Goal: Transaction & Acquisition: Purchase product/service

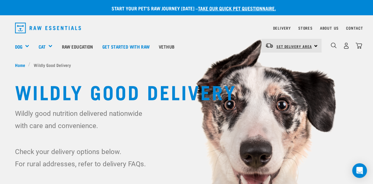
click at [288, 45] on span "Set Delivery Area" at bounding box center [294, 46] width 36 height 2
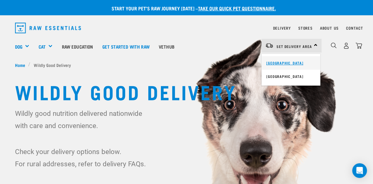
click at [275, 61] on link "[GEOGRAPHIC_DATA]" at bounding box center [290, 62] width 59 height 13
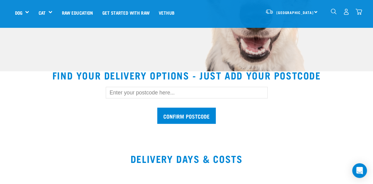
scroll to position [142, 0]
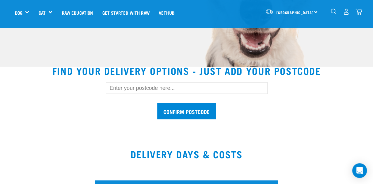
click at [167, 91] on input "text" at bounding box center [187, 88] width 162 height 12
type input "6021"
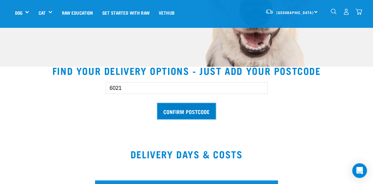
click at [183, 114] on input "Confirm postcode" at bounding box center [186, 111] width 58 height 16
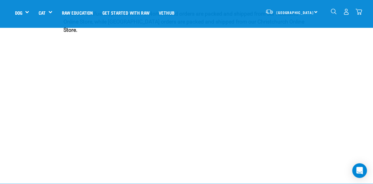
scroll to position [1179, 0]
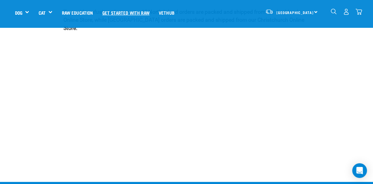
click at [129, 13] on link "Get started with Raw" at bounding box center [126, 12] width 56 height 25
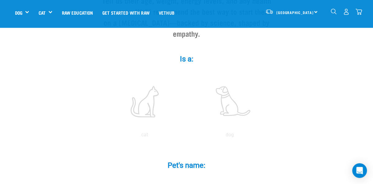
scroll to position [89, 0]
click at [231, 101] on label at bounding box center [229, 101] width 83 height 52
click at [187, 136] on input "radio" at bounding box center [187, 136] width 0 height 0
click at [188, 175] on input "Pet's name: *" at bounding box center [187, 182] width 138 height 14
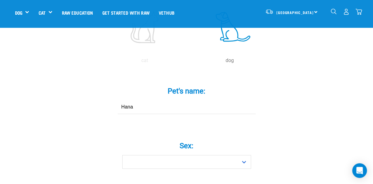
scroll to position [185, 0]
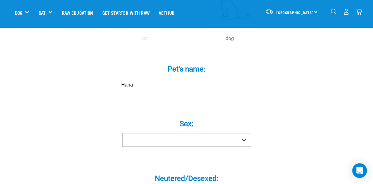
type input "Hana"
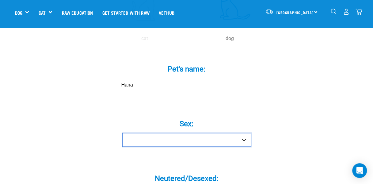
click at [244, 133] on select "Boy Girl" at bounding box center [186, 140] width 129 height 14
select select "girl"
click at [122, 133] on select "Boy Girl" at bounding box center [186, 140] width 129 height 14
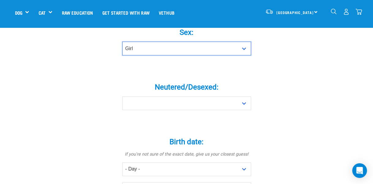
scroll to position [297, 0]
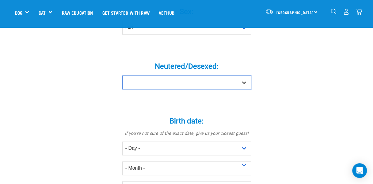
click at [241, 76] on select "Yes No" at bounding box center [186, 83] width 129 height 14
select select "no"
click at [122, 76] on select "Yes No" at bounding box center [186, 83] width 129 height 14
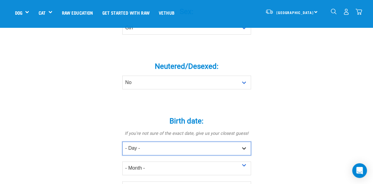
click at [152, 142] on select "- Day - 1 2 3 4 5 6 7 8 9 10 11 12 13 14 15 16 17 18 19 20 21 22 23 24 25 26 27" at bounding box center [186, 149] width 129 height 14
select select "25"
click at [122, 142] on select "- Day - 1 2 3 4 5 6 7 8 9 10 11 12 13 14 15 16 17 18 19 20 21 22 23 24 25 26 27" at bounding box center [186, 149] width 129 height 14
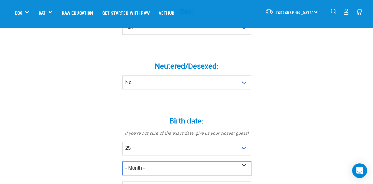
click at [178, 162] on select "- Month - January February March April May June July August September October N…" at bounding box center [186, 169] width 129 height 14
select select "June"
click at [122, 162] on select "- Month - January February March April May June July August September October N…" at bounding box center [186, 169] width 129 height 14
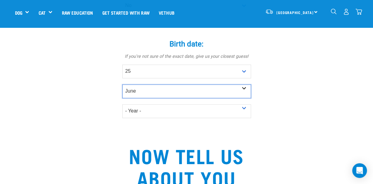
scroll to position [394, 0]
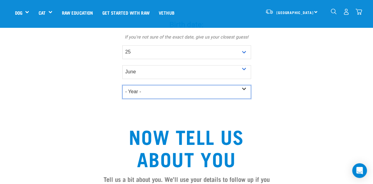
click at [240, 85] on select "- Year - 2025 2024 2023 2022 2021 2020 2019 2018 2017 2016 2015 2014 2013 2012" at bounding box center [186, 92] width 129 height 14
select select "2025"
click at [122, 85] on select "- Year - 2025 2024 2023 2022 2021 2020 2019 2018 2017 2016 2015 2014 2013 2012" at bounding box center [186, 92] width 129 height 14
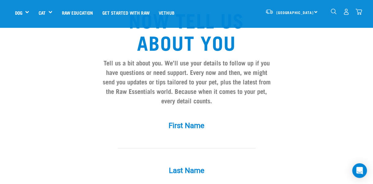
scroll to position [511, 0]
click at [211, 134] on input "First Name *" at bounding box center [187, 141] width 138 height 14
type input "Shamala"
type input "Panchacharan"
type input "shyam.pancha@gmail.com"
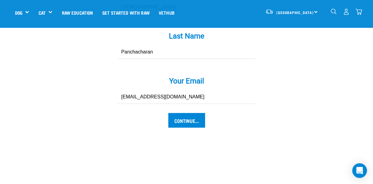
scroll to position [645, 0]
click at [189, 113] on input "Continue..." at bounding box center [186, 120] width 37 height 15
click at [191, 113] on input "Continue..." at bounding box center [186, 120] width 37 height 15
click at [188, 113] on input "Continue..." at bounding box center [186, 120] width 37 height 15
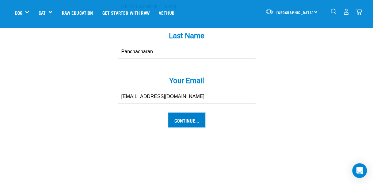
click at [188, 113] on input "Continue..." at bounding box center [186, 120] width 37 height 15
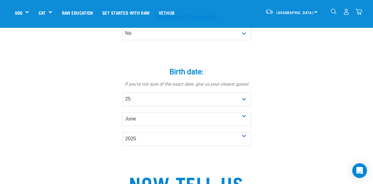
scroll to position [349, 0]
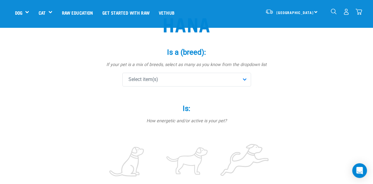
scroll to position [27, 0]
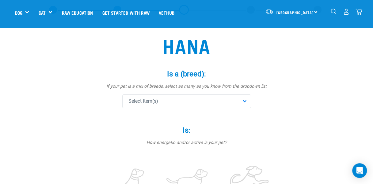
click at [246, 100] on div "Select item(s)" at bounding box center [186, 102] width 129 height 14
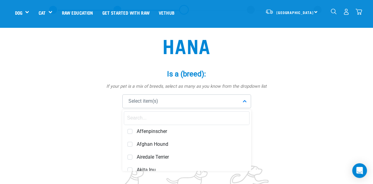
click at [175, 120] on input "text" at bounding box center [187, 118] width 126 height 14
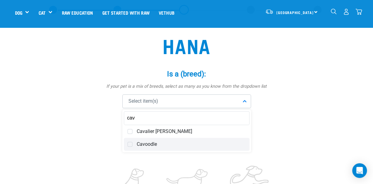
type input "cav"
click at [151, 145] on span "Cavoodle" at bounding box center [191, 145] width 109 height 6
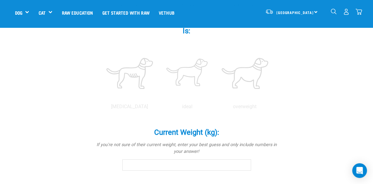
scroll to position [240, 0]
click at [143, 165] on input "Current Weight (kg): *" at bounding box center [186, 164] width 129 height 11
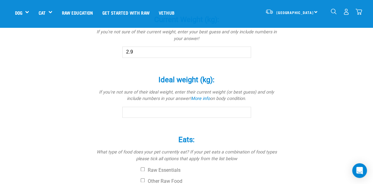
scroll to position [357, 0]
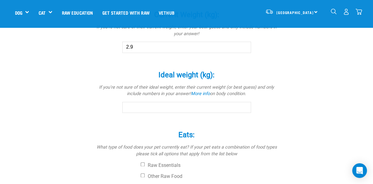
type input "2.9"
click at [193, 95] on link "More info" at bounding box center [200, 93] width 19 height 5
click at [170, 107] on input "Ideal weight (kg): *" at bounding box center [186, 107] width 129 height 11
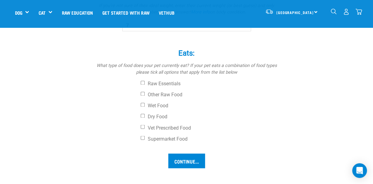
scroll to position [442, 0]
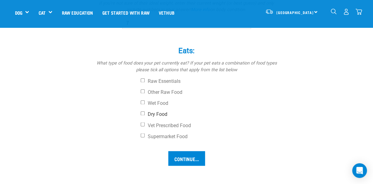
type input "7"
click at [144, 113] on label "Dry Food" at bounding box center [210, 114] width 138 height 6
click at [144, 113] on input "Dry Food" at bounding box center [143, 113] width 4 height 4
checkbox input "true"
click at [181, 155] on input "Continue..." at bounding box center [186, 158] width 37 height 15
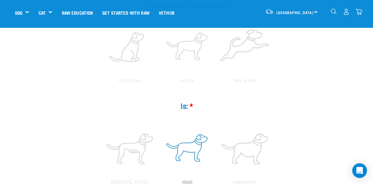
scroll to position [164, 0]
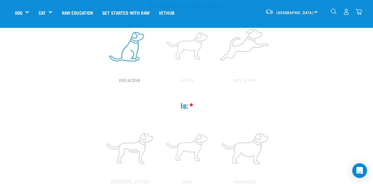
click at [130, 60] on label at bounding box center [129, 47] width 55 height 52
click at [101, 82] on input "radio" at bounding box center [101, 82] width 0 height 0
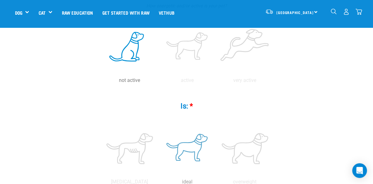
click at [183, 152] on label at bounding box center [187, 149] width 55 height 52
click at [158, 184] on input "radio" at bounding box center [158, 184] width 0 height 0
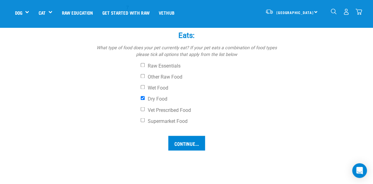
scroll to position [455, 0]
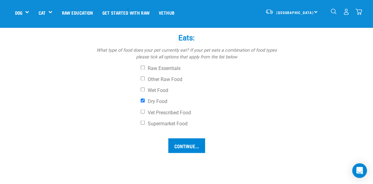
click at [197, 148] on input "Continue..." at bounding box center [186, 145] width 37 height 15
click at [189, 147] on input "Continue..." at bounding box center [186, 145] width 37 height 15
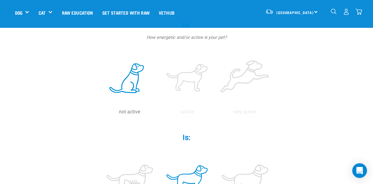
scroll to position [135, 0]
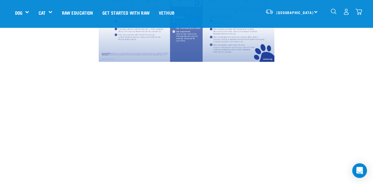
scroll to position [322, 0]
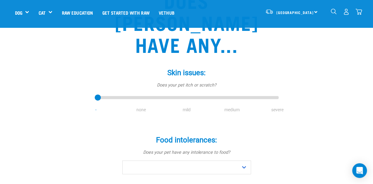
scroll to position [80, 0]
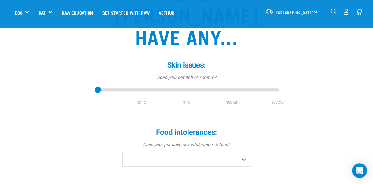
click at [142, 99] on li "none" at bounding box center [141, 102] width 45 height 6
drag, startPoint x: 97, startPoint y: 68, endPoint x: 137, endPoint y: 72, distance: 40.0
type input "1"
click at [137, 86] on input "range" at bounding box center [187, 90] width 184 height 9
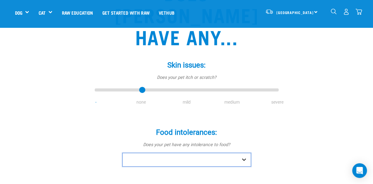
click at [245, 153] on select "No Yes" at bounding box center [186, 160] width 129 height 14
select select "no"
click at [122, 153] on select "No Yes" at bounding box center [186, 160] width 129 height 14
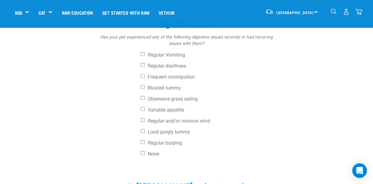
scroll to position [251, 0]
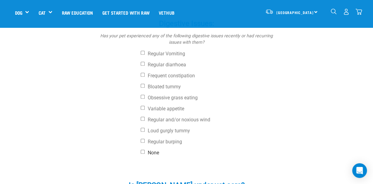
click at [143, 150] on input "None" at bounding box center [143, 152] width 4 height 4
checkbox input "true"
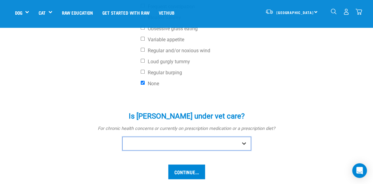
click at [247, 137] on select "No Yes" at bounding box center [186, 144] width 129 height 14
click at [122, 137] on select "No Yes" at bounding box center [186, 144] width 129 height 14
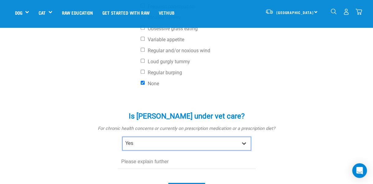
click at [244, 137] on select "No Yes" at bounding box center [186, 144] width 129 height 14
select select "no"
click at [122, 137] on select "No Yes" at bounding box center [186, 144] width 129 height 14
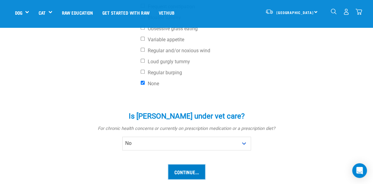
click at [190, 165] on input "Continue..." at bounding box center [186, 172] width 37 height 15
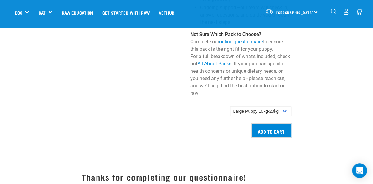
scroll to position [632, 0]
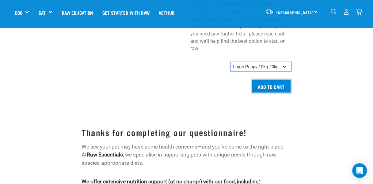
click at [282, 62] on select "Small Puppy up to 5kg Medium Puppy 5kg-10kg Large Puppy 10kg-20kg" at bounding box center [260, 67] width 61 height 10
select select "19644"
click at [230, 62] on select "Small Puppy up to 5kg Medium Puppy 5kg-10kg Large Puppy 10kg-20kg" at bounding box center [260, 67] width 61 height 10
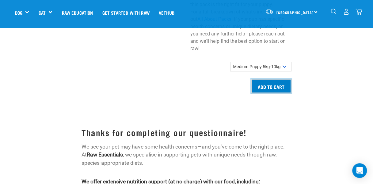
click at [274, 85] on input "Add to cart" at bounding box center [271, 86] width 41 height 15
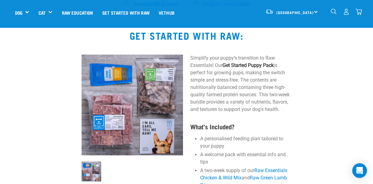
scroll to position [377, 0]
click at [361, 10] on img "dropdown navigation" at bounding box center [358, 12] width 6 height 6
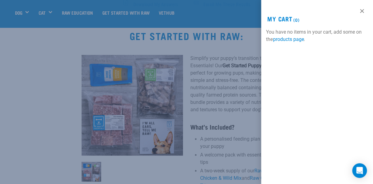
click at [243, 84] on div at bounding box center [186, 92] width 373 height 184
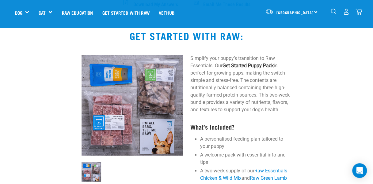
scroll to position [309, 0]
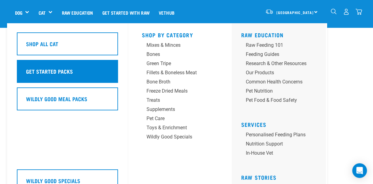
click at [48, 69] on h5 "Get Started Packs" at bounding box center [49, 71] width 47 height 8
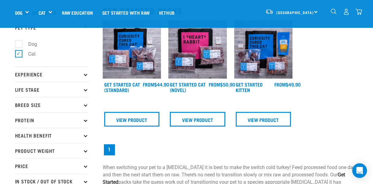
scroll to position [25, 0]
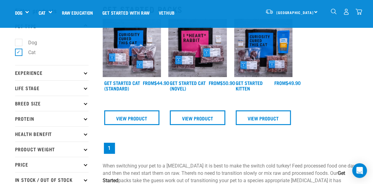
click at [18, 39] on label "Dog" at bounding box center [28, 43] width 21 height 8
click at [18, 40] on input "Dog" at bounding box center [17, 42] width 4 height 4
checkbox input "true"
click at [19, 51] on label "Cat" at bounding box center [28, 53] width 20 height 8
click at [19, 51] on input "Cat" at bounding box center [17, 52] width 4 height 4
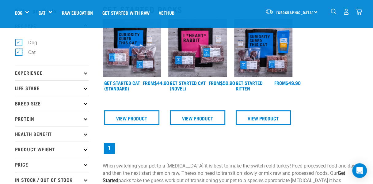
checkbox input "false"
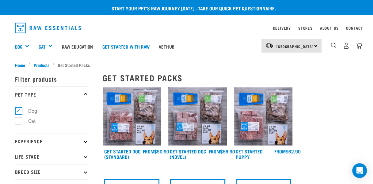
click at [249, 156] on h4 "Get Started Puppy" at bounding box center [255, 155] width 39 height 12
click at [246, 151] on link "Get Started Puppy" at bounding box center [249, 154] width 27 height 8
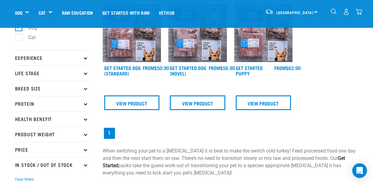
scroll to position [55, 0]
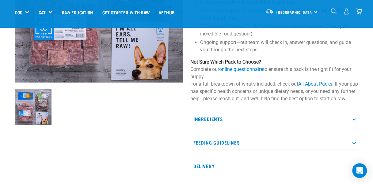
scroll to position [131, 0]
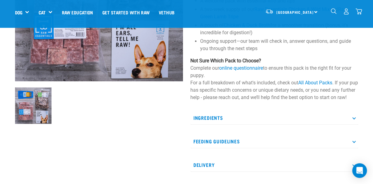
click at [344, 149] on p "Feeding Guidelines" at bounding box center [274, 142] width 168 height 14
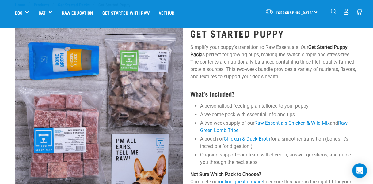
scroll to position [0, 0]
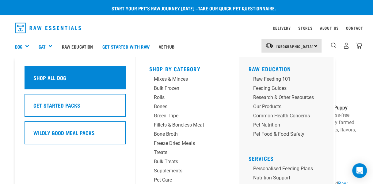
click at [40, 79] on h5 "Shop All Dog" at bounding box center [49, 78] width 33 height 8
click at [39, 72] on div "Shop All Dog" at bounding box center [75, 77] width 101 height 23
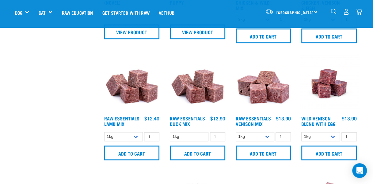
scroll to position [351, 0]
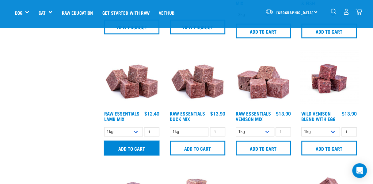
click at [130, 148] on input "Add to cart" at bounding box center [131, 148] width 55 height 15
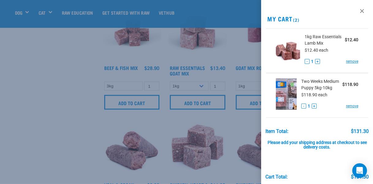
scroll to position [519, 0]
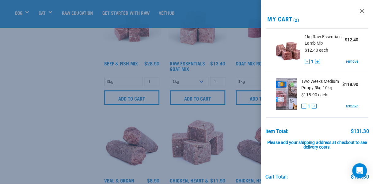
click at [303, 109] on button "-" at bounding box center [303, 106] width 5 height 5
click at [347, 109] on link "remove" at bounding box center [352, 107] width 12 height 6
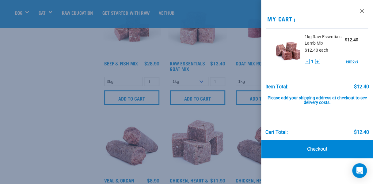
click at [74, 115] on div at bounding box center [186, 92] width 373 height 184
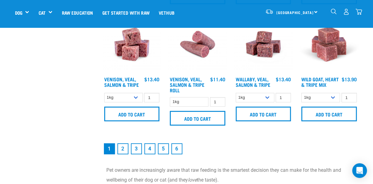
scroll to position [1020, 0]
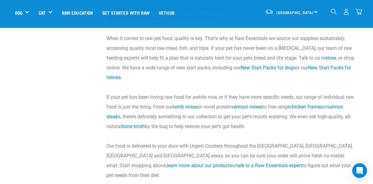
click at [357, 10] on img "dropdown navigation" at bounding box center [358, 12] width 6 height 6
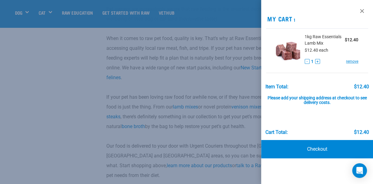
click at [70, 108] on div at bounding box center [186, 92] width 373 height 184
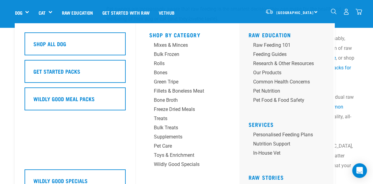
click at [26, 12] on div "Dog" at bounding box center [24, 12] width 19 height 25
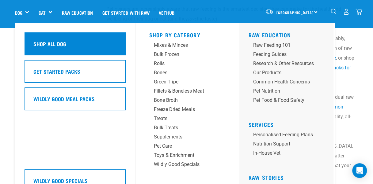
click at [62, 45] on h5 "Shop All Dog" at bounding box center [49, 44] width 33 height 8
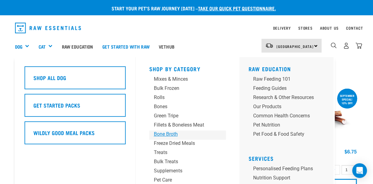
click at [170, 137] on div "Bone Broth" at bounding box center [182, 134] width 57 height 7
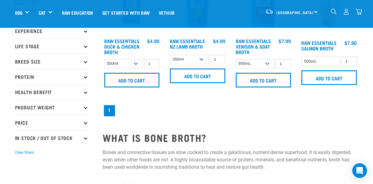
scroll to position [67, 0]
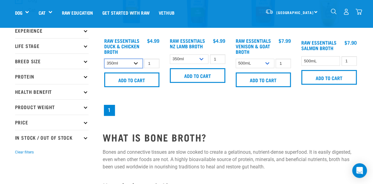
click at [136, 63] on select "350ml Bulk (40 pack)" at bounding box center [123, 63] width 39 height 9
click at [150, 63] on input "1" at bounding box center [151, 63] width 15 height 9
type input "2"
click at [154, 63] on input "2" at bounding box center [151, 63] width 15 height 9
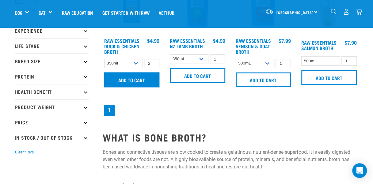
click at [138, 77] on input "Add to cart" at bounding box center [131, 80] width 55 height 15
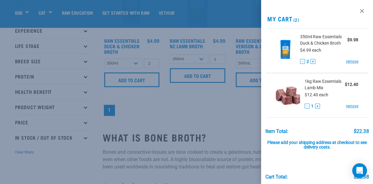
click at [33, 168] on div at bounding box center [186, 92] width 373 height 184
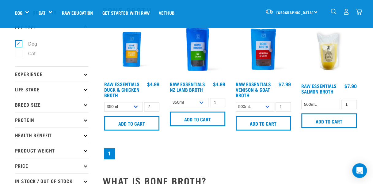
scroll to position [22, 0]
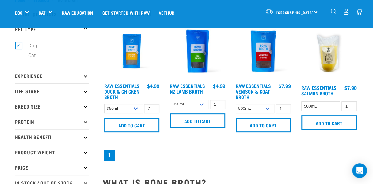
click at [75, 105] on p "Breed Size" at bounding box center [52, 106] width 74 height 15
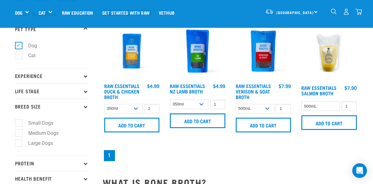
click at [18, 132] on label "Medium Dogs" at bounding box center [39, 134] width 43 height 8
click at [17, 132] on input "Medium Dogs" at bounding box center [17, 132] width 4 height 4
checkbox input "true"
click at [86, 94] on p "Life Stage" at bounding box center [52, 91] width 74 height 15
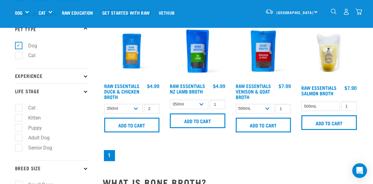
click at [21, 126] on label "Puppy" at bounding box center [31, 128] width 26 height 8
click at [19, 126] on input "Puppy" at bounding box center [17, 127] width 4 height 4
checkbox input "true"
click at [86, 76] on icon at bounding box center [85, 75] width 3 height 3
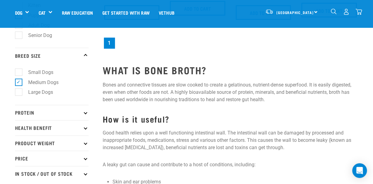
scroll to position [138, 0]
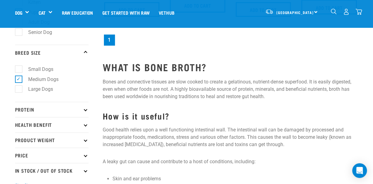
click at [84, 111] on p "Protein" at bounding box center [52, 109] width 74 height 15
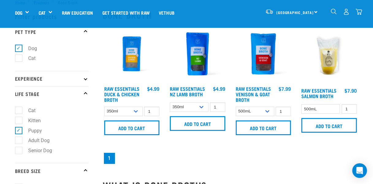
scroll to position [0, 0]
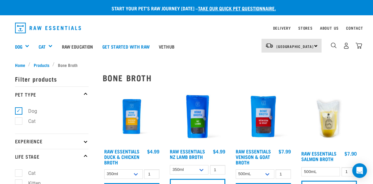
click at [85, 139] on p "Experience" at bounding box center [52, 141] width 74 height 15
click at [18, 158] on label "New Raw Feeder" at bounding box center [42, 158] width 48 height 8
click at [18, 158] on input "New Raw Feeder" at bounding box center [17, 157] width 4 height 4
checkbox input "true"
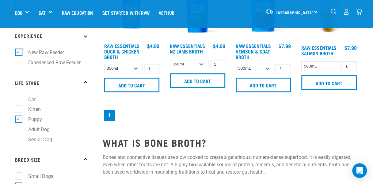
scroll to position [63, 0]
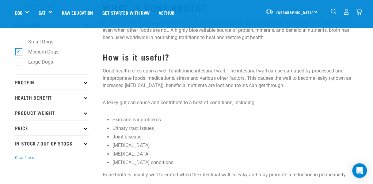
scroll to position [200, 0]
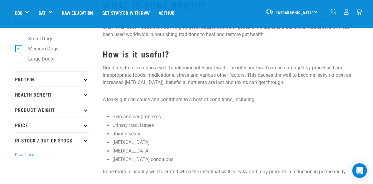
click at [85, 95] on icon at bounding box center [85, 94] width 3 height 3
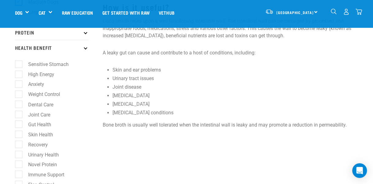
scroll to position [248, 0]
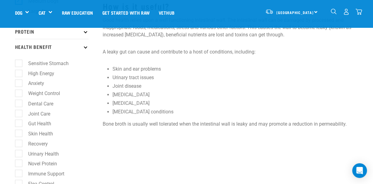
click at [18, 61] on label "Sensitive Stomach" at bounding box center [44, 64] width 53 height 8
click at [18, 61] on input "Sensitive Stomach" at bounding box center [17, 62] width 4 height 4
checkbox input "true"
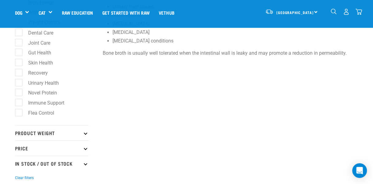
scroll to position [319, 0]
click at [21, 136] on p "Product Weight" at bounding box center [52, 132] width 74 height 15
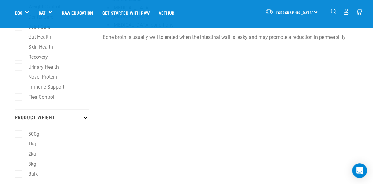
scroll to position [335, 0]
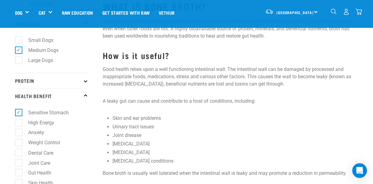
scroll to position [198, 0]
click at [85, 82] on icon at bounding box center [85, 80] width 3 height 3
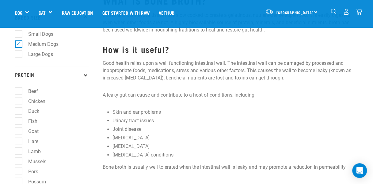
scroll to position [205, 0]
click at [21, 153] on label "Lamb" at bounding box center [30, 151] width 25 height 8
click at [19, 152] on input "Lamb" at bounding box center [17, 150] width 4 height 4
checkbox input "true"
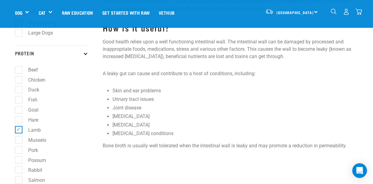
scroll to position [226, 0]
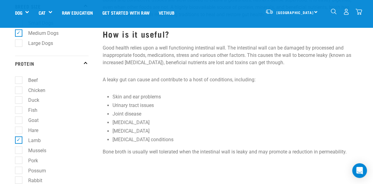
scroll to position [217, 0]
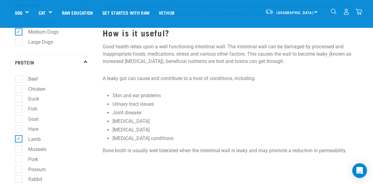
click at [20, 89] on label "Chicken" at bounding box center [32, 89] width 29 height 8
click at [19, 89] on input "Chicken" at bounding box center [17, 88] width 4 height 4
checkbox input "true"
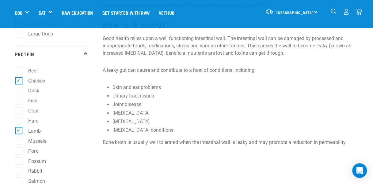
scroll to position [276, 0]
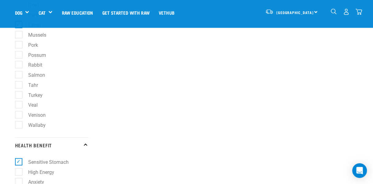
scroll to position [332, 0]
click at [18, 77] on label "Salmon" at bounding box center [32, 75] width 29 height 8
click at [17, 76] on input "Salmon" at bounding box center [17, 74] width 4 height 4
checkbox input "true"
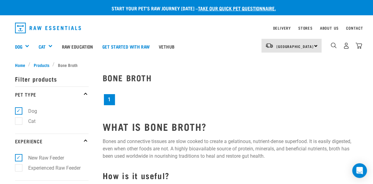
click at [41, 64] on span "Products" at bounding box center [42, 65] width 16 height 6
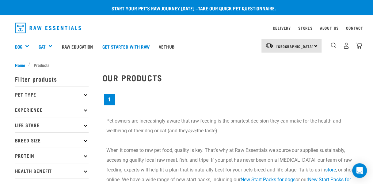
click at [86, 110] on icon at bounding box center [85, 109] width 3 height 3
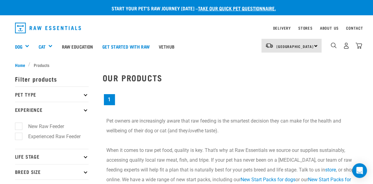
click at [18, 125] on label "New Raw Feeder" at bounding box center [42, 127] width 48 height 8
click at [17, 125] on input "New Raw Feeder" at bounding box center [17, 125] width 4 height 4
checkbox input "true"
click at [86, 96] on p "Pet Type" at bounding box center [52, 94] width 74 height 15
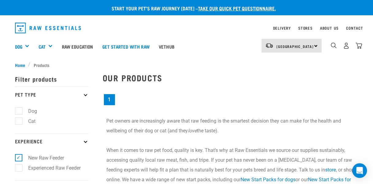
click at [18, 109] on label "Dog" at bounding box center [28, 112] width 21 height 8
click at [17, 109] on input "Dog" at bounding box center [17, 110] width 4 height 4
checkbox input "true"
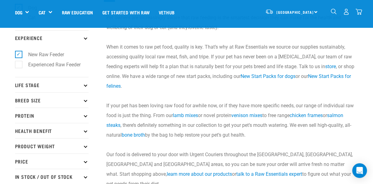
scroll to position [60, 0]
click at [21, 85] on p "Life Stage" at bounding box center [52, 84] width 74 height 15
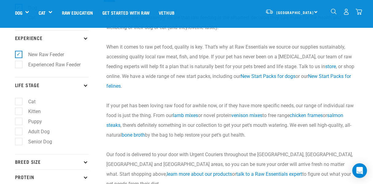
click at [18, 121] on label "Puppy" at bounding box center [31, 122] width 26 height 8
click at [17, 121] on input "Puppy" at bounding box center [17, 121] width 4 height 4
checkbox input "true"
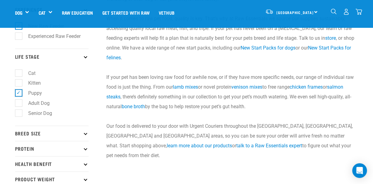
scroll to position [90, 0]
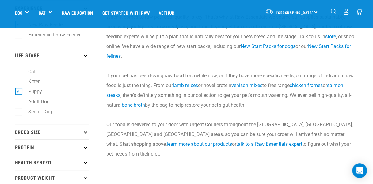
click at [20, 134] on p "Breed Size" at bounding box center [52, 131] width 74 height 15
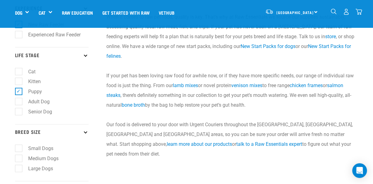
click at [21, 159] on label "Medium Dogs" at bounding box center [39, 159] width 43 height 8
click at [19, 159] on input "Medium Dogs" at bounding box center [17, 158] width 4 height 4
checkbox input "true"
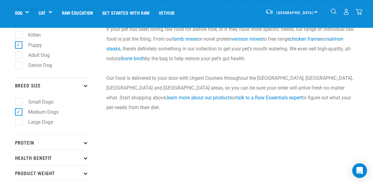
click at [21, 146] on p "Protein" at bounding box center [52, 142] width 74 height 15
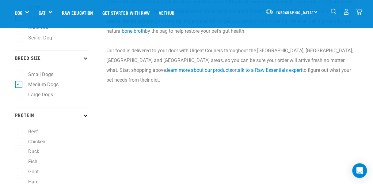
scroll to position [176, 0]
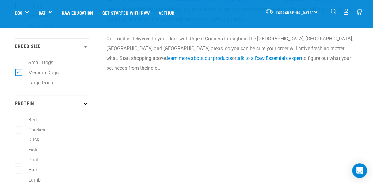
click at [20, 139] on label "Duck" at bounding box center [29, 140] width 23 height 8
click at [19, 139] on input "Duck" at bounding box center [17, 139] width 4 height 4
checkbox input "true"
click at [21, 130] on label "Chicken" at bounding box center [32, 130] width 29 height 8
click at [19, 130] on input "Chicken" at bounding box center [17, 129] width 4 height 4
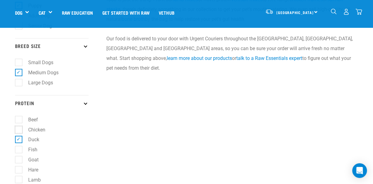
checkbox input "true"
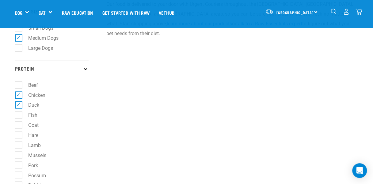
click at [21, 149] on label "Lamb" at bounding box center [30, 146] width 25 height 8
click at [19, 146] on input "Lamb" at bounding box center [17, 144] width 4 height 4
checkbox input "true"
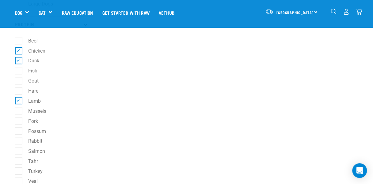
click at [20, 152] on label "Salmon" at bounding box center [32, 151] width 29 height 8
click at [19, 152] on input "Salmon" at bounding box center [17, 150] width 4 height 4
checkbox input "true"
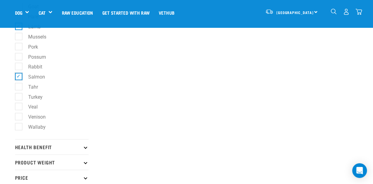
scroll to position [330, 0]
click at [19, 119] on label "Venison" at bounding box center [33, 116] width 30 height 8
click at [19, 117] on input "Venison" at bounding box center [17, 115] width 4 height 4
checkbox input "true"
click at [21, 149] on p "Health Benefit" at bounding box center [52, 145] width 74 height 15
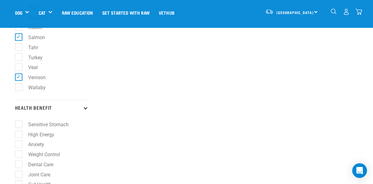
click at [20, 128] on label "Sensitive Stomach" at bounding box center [44, 125] width 53 height 8
click at [19, 125] on input "Sensitive Stomach" at bounding box center [17, 123] width 4 height 4
checkbox input "true"
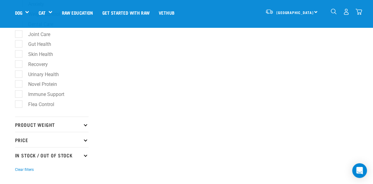
scroll to position [513, 0]
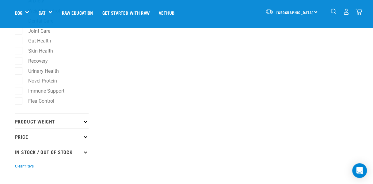
click at [21, 143] on p "Price" at bounding box center [52, 136] width 74 height 15
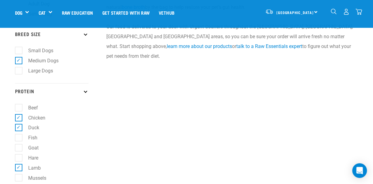
scroll to position [188, 0]
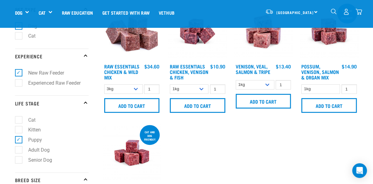
scroll to position [47, 0]
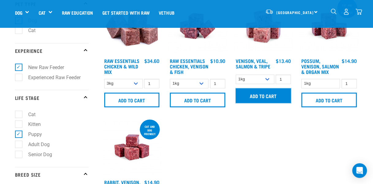
click at [262, 89] on input "Add to cart" at bounding box center [263, 96] width 55 height 15
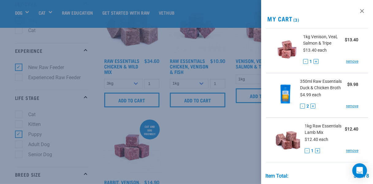
click at [236, 145] on div at bounding box center [186, 92] width 373 height 184
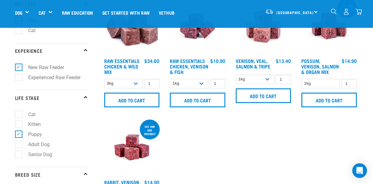
click at [333, 11] on img "dropdown navigation" at bounding box center [333, 12] width 6 height 6
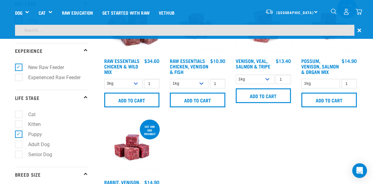
click at [282, 29] on input "search" at bounding box center [184, 30] width 339 height 11
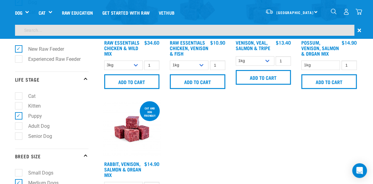
scroll to position [29, 0]
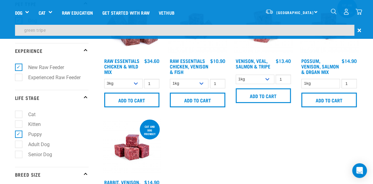
type input "green tripe"
click at [278, 30] on input "green tripe" at bounding box center [184, 30] width 339 height 11
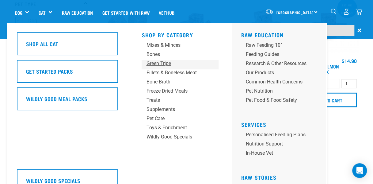
scroll to position [47, 0]
click at [157, 64] on div "Green Tripe" at bounding box center [174, 63] width 57 height 7
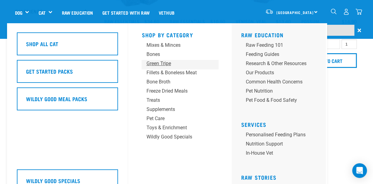
scroll to position [87, 0]
click at [162, 63] on div "Green Tripe" at bounding box center [174, 63] width 57 height 7
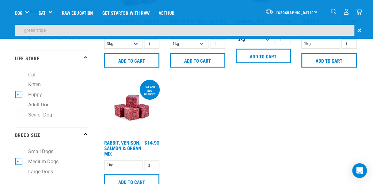
click at [342, 102] on div "Raw Essentials Chicken & Wild Mix 1 0 100 0 100 0 0" at bounding box center [230, 88] width 263 height 270
click at [357, 30] on span "×" at bounding box center [359, 30] width 4 height 11
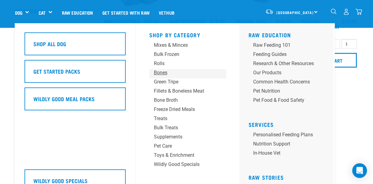
click at [163, 78] on link "Bones" at bounding box center [187, 73] width 77 height 9
click at [160, 71] on div "Bones" at bounding box center [182, 72] width 57 height 7
click at [161, 83] on div "Green Tripe" at bounding box center [182, 81] width 57 height 7
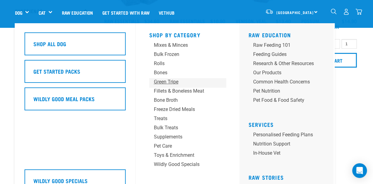
click at [161, 83] on div "Green Tripe" at bounding box center [182, 81] width 57 height 7
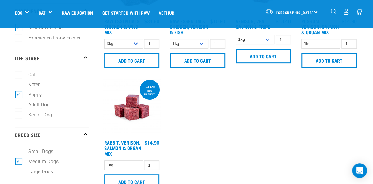
click at [352, 82] on div "Raw Essentials Chicken & Wild Mix 1 0 100 0 100 0 0" at bounding box center [230, 88] width 263 height 270
click at [357, 10] on img "dropdown navigation" at bounding box center [358, 12] width 6 height 6
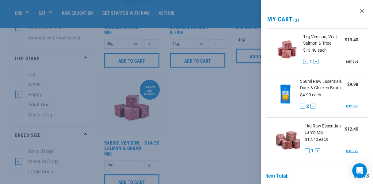
click at [346, 62] on link "remove" at bounding box center [352, 62] width 12 height 6
click at [206, 102] on div at bounding box center [186, 92] width 373 height 184
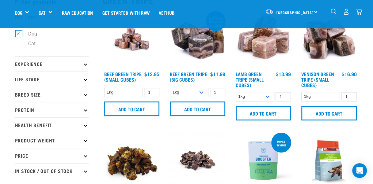
scroll to position [36, 0]
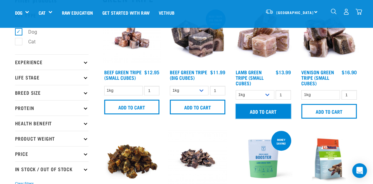
click at [266, 110] on input "Add to cart" at bounding box center [263, 111] width 55 height 15
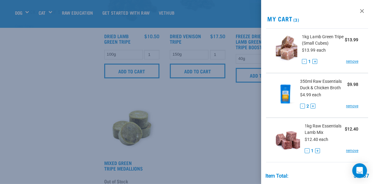
scroll to position [197, 0]
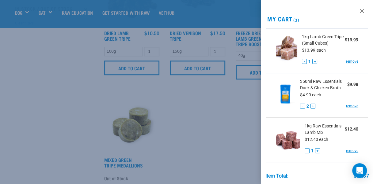
click at [213, 135] on div at bounding box center [186, 92] width 373 height 184
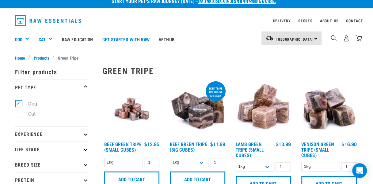
scroll to position [6, 0]
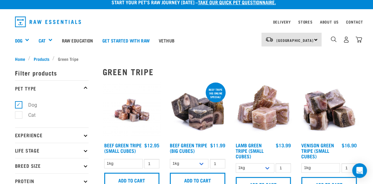
click at [80, 134] on p "Experience" at bounding box center [52, 135] width 74 height 15
click at [26, 149] on label "New Raw Feeder" at bounding box center [42, 152] width 48 height 8
click at [19, 149] on input "New Raw Feeder" at bounding box center [17, 151] width 4 height 4
checkbox input "true"
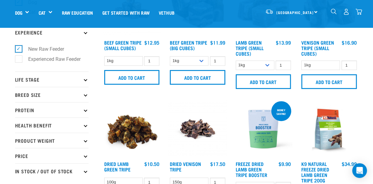
scroll to position [70, 0]
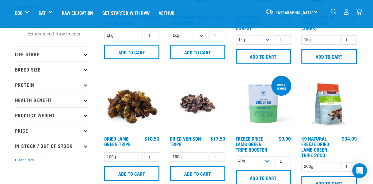
scroll to position [93, 0]
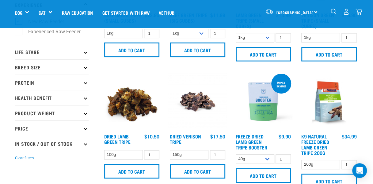
click at [83, 54] on p "Life Stage" at bounding box center [52, 51] width 74 height 15
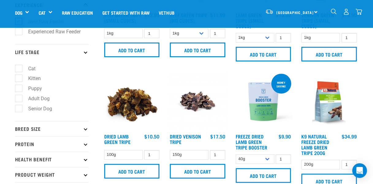
click at [18, 89] on label "Puppy" at bounding box center [31, 89] width 26 height 8
click at [17, 89] on input "Puppy" at bounding box center [17, 88] width 4 height 4
checkbox input "true"
click at [67, 130] on p "Breed Size" at bounding box center [52, 128] width 74 height 15
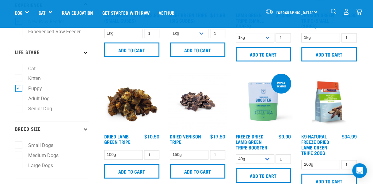
click at [19, 157] on label "Medium Dogs" at bounding box center [39, 156] width 43 height 8
click at [19, 157] on input "Medium Dogs" at bounding box center [17, 155] width 4 height 4
checkbox input "true"
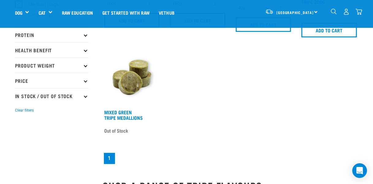
scroll to position [244, 0]
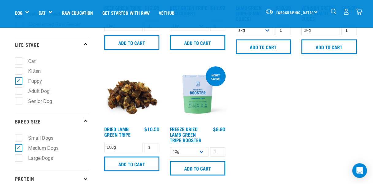
scroll to position [102, 0]
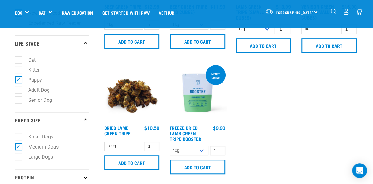
click at [243, 178] on div "1 0 1" at bounding box center [230, 74] width 263 height 270
click at [122, 131] on link "Dried Lamb Green Tripe" at bounding box center [117, 130] width 26 height 8
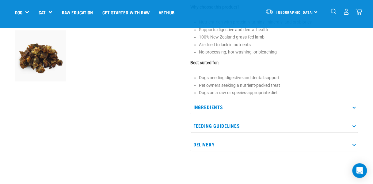
scroll to position [191, 0]
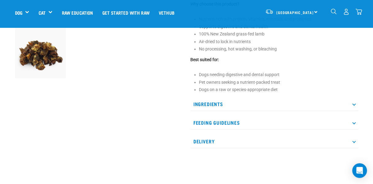
click at [354, 127] on p "Feeding Guidelines" at bounding box center [274, 123] width 168 height 14
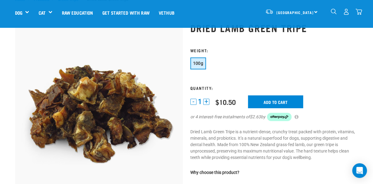
scroll to position [0, 0]
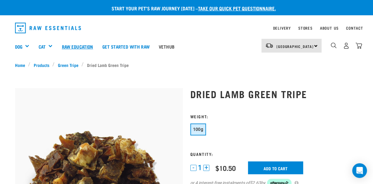
click at [77, 46] on link "Raw Education" at bounding box center [77, 46] width 40 height 25
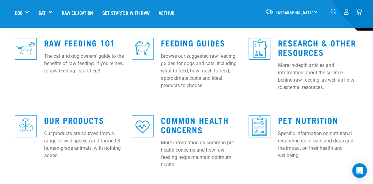
scroll to position [177, 0]
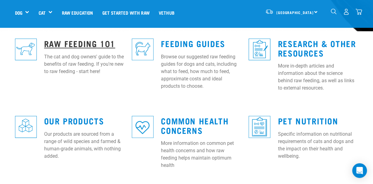
click at [92, 41] on link "Raw Feeding 101" at bounding box center [79, 43] width 71 height 5
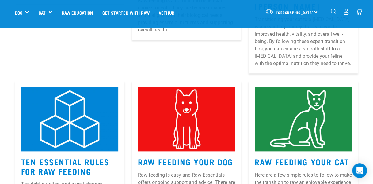
scroll to position [234, 0]
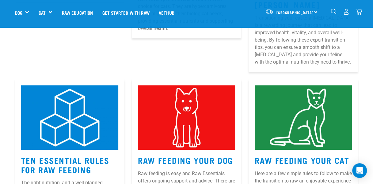
click at [32, 158] on link "Ten Essential Rules for Raw Feeding" at bounding box center [65, 165] width 88 height 14
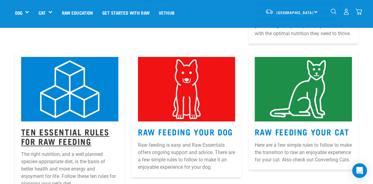
scroll to position [263, 0]
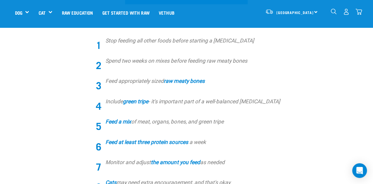
scroll to position [212, 0]
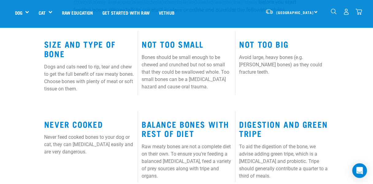
scroll to position [304, 0]
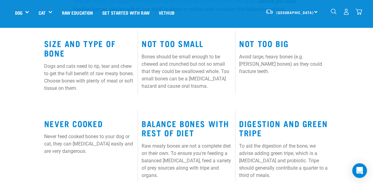
click at [69, 44] on h3 "Size and Type of Bone" at bounding box center [89, 48] width 90 height 19
click at [55, 51] on h3 "Size and Type of Bone" at bounding box center [89, 48] width 90 height 19
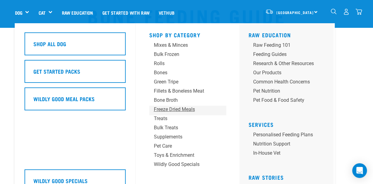
scroll to position [28, 0]
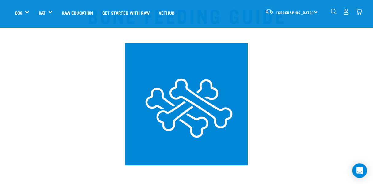
click at [313, 11] on div "North Island North Island South Island" at bounding box center [291, 12] width 60 height 14
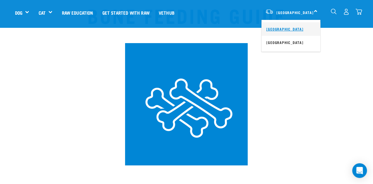
click at [286, 28] on link "[GEOGRAPHIC_DATA]" at bounding box center [290, 28] width 59 height 13
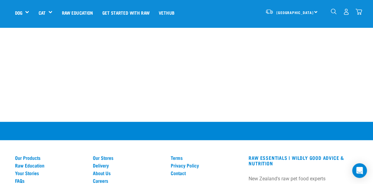
scroll to position [709, 0]
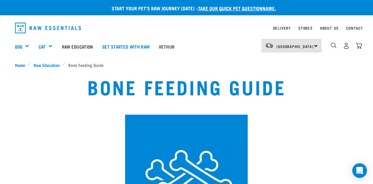
click at [46, 29] on img "dropdown navigation" at bounding box center [48, 28] width 66 height 11
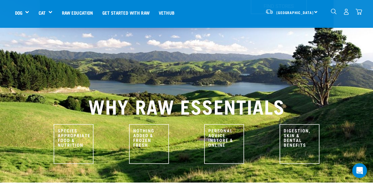
scroll to position [231, 0]
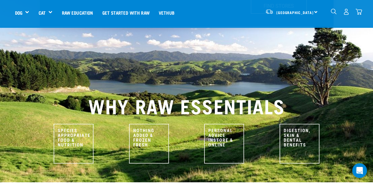
click at [347, 13] on img "dropdown navigation" at bounding box center [346, 12] width 6 height 6
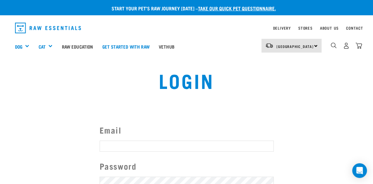
click at [131, 146] on input "Email" at bounding box center [187, 146] width 174 height 11
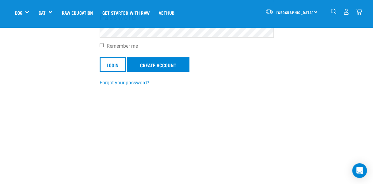
scroll to position [108, 0]
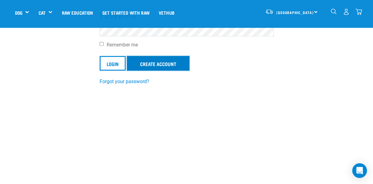
click at [177, 64] on link "Create Account" at bounding box center [158, 63] width 62 height 15
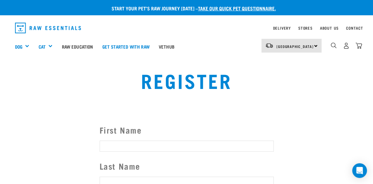
click at [132, 145] on input "First Name" at bounding box center [187, 146] width 174 height 11
type input "[DEMOGRAPHIC_DATA]"
type input "Panchacharan"
type input "[DEMOGRAPHIC_DATA]"
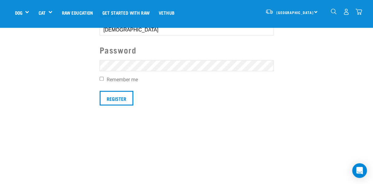
scroll to position [146, 0]
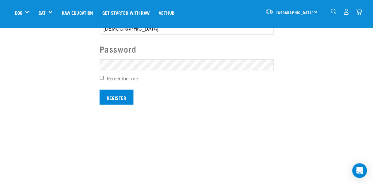
click at [109, 97] on input "Register" at bounding box center [117, 97] width 34 height 15
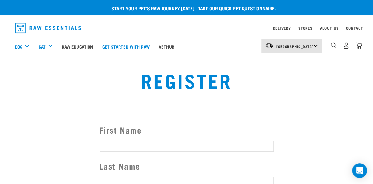
click at [12, 84] on button "delete" at bounding box center [9, 81] width 6 height 6
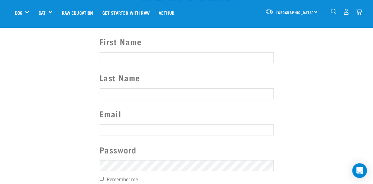
scroll to position [45, 0]
click at [160, 57] on input "First Name" at bounding box center [187, 57] width 174 height 11
type input "Shamala"
type input "Panchacharan"
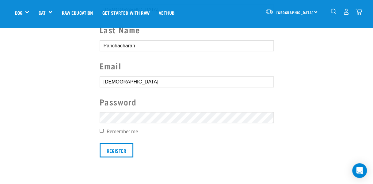
scroll to position [93, 0]
click at [137, 82] on input "Shamala" at bounding box center [187, 81] width 174 height 11
type input "S"
type input "shyam.pancha@gmail.com"
click at [100, 128] on label "Remember me" at bounding box center [187, 131] width 174 height 7
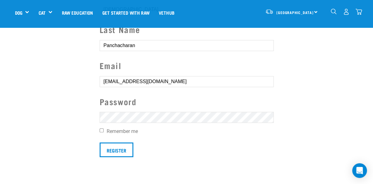
click at [100, 129] on input "Remember me" at bounding box center [102, 131] width 4 height 4
checkbox input "true"
click at [124, 145] on input "Register" at bounding box center [117, 150] width 34 height 15
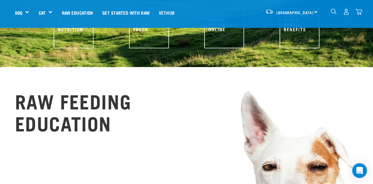
scroll to position [346, 0]
click at [346, 14] on img "dropdown navigation" at bounding box center [346, 12] width 6 height 6
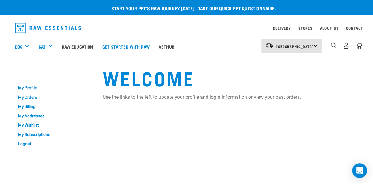
click at [346, 14] on div "Start your pet’s raw journey [DATE] – take our quick pet questionnaire." at bounding box center [191, 12] width 373 height 15
click at [23, 88] on link "My Profile" at bounding box center [52, 87] width 74 height 9
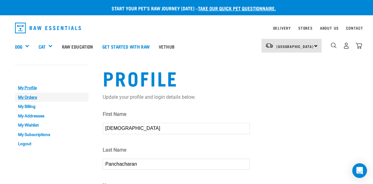
click at [34, 96] on link "My Orders" at bounding box center [52, 97] width 74 height 9
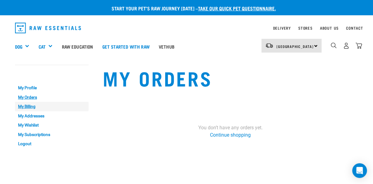
click at [31, 106] on link "My Billing" at bounding box center [52, 106] width 74 height 9
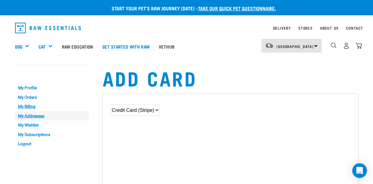
click at [35, 115] on link "My Addresses" at bounding box center [52, 115] width 74 height 9
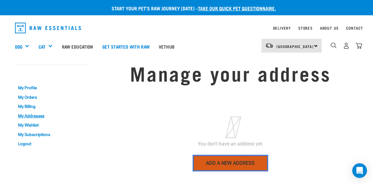
click at [219, 164] on link "Add a new address" at bounding box center [230, 163] width 75 height 16
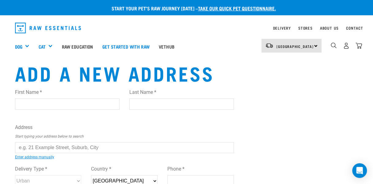
click at [97, 107] on input "First Name *" at bounding box center [67, 104] width 104 height 11
type input "Shamala"
type input "Panchacharan"
type input "Brooklyn,NZ,6021"
type input "0211265103"
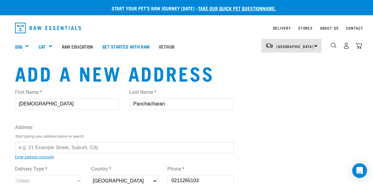
click at [116, 145] on input "text" at bounding box center [124, 147] width 219 height 11
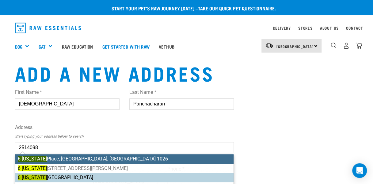
click at [38, 177] on mark "6 Colorado" at bounding box center [32, 178] width 29 height 6
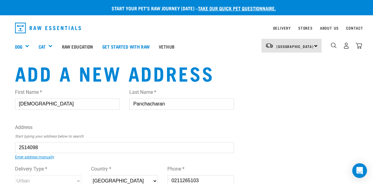
type input "6 Colorado Grove, Brooklyn, Wellington 6021"
type input "6 Colorado Grove"
type input "Brooklyn"
type input "Wellington"
select select "WGN"
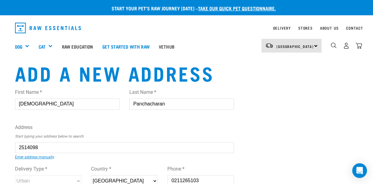
type input "6021"
select select "Urban"
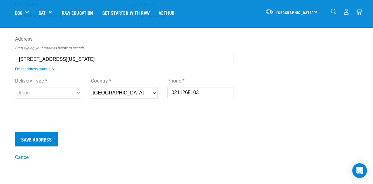
scroll to position [45, 0]
type input "6 Colorado Grove, Brooklyn, Wellington 6021"
click at [32, 137] on input "Save Address" at bounding box center [36, 139] width 43 height 15
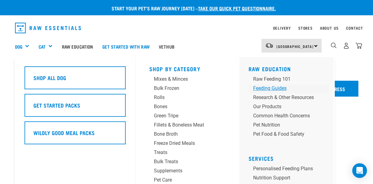
click at [273, 89] on div "Feeding Guides" at bounding box center [283, 88] width 61 height 7
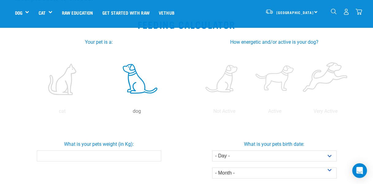
scroll to position [109, 0]
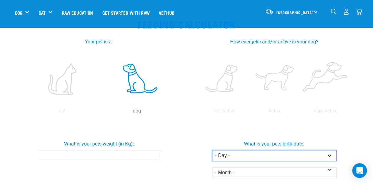
click at [247, 157] on select "- Day - 1 2 3 4 5 6 7 8 9 10 11 12 13 14 15 16 17 18 19 20 21 22 23 24 25 26 27" at bounding box center [274, 155] width 124 height 11
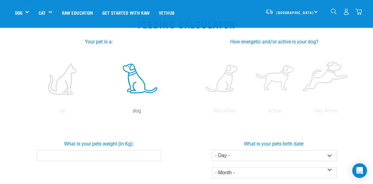
click at [176, 124] on div "What is your pets weight (in Kg):" at bounding box center [98, 167] width 175 height 91
click at [222, 85] on label at bounding box center [224, 79] width 48 height 52
click at [199, 113] on input "radio" at bounding box center [199, 113] width 0 height 0
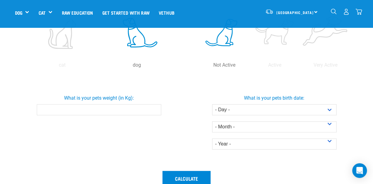
scroll to position [160, 0]
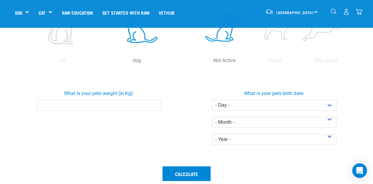
click at [90, 107] on input "What is your pets weight (in Kg):" at bounding box center [99, 105] width 124 height 11
type input "2.9"
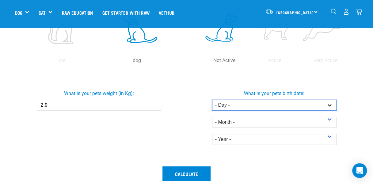
click at [251, 102] on select "- Day - 1 2 3 4 5 6 7 8 9 10 11 12 13 14 15 16 17 18 19 20 21 22 23 24 25 26 27" at bounding box center [274, 105] width 124 height 11
select select "25"
click at [212, 100] on select "- Day - 1 2 3 4 5 6 7 8 9 10 11 12 13 14 15 16 17 18 19 20 21 22 23 24 25 26 27" at bounding box center [274, 105] width 124 height 11
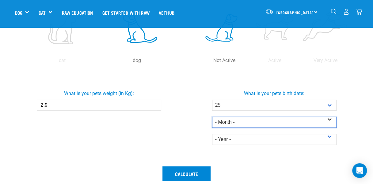
click at [253, 123] on select "- Month - January February March April May June July August September October N…" at bounding box center [274, 122] width 124 height 11
select select "June"
click at [212, 117] on select "- Month - January February March April May June July August September October N…" at bounding box center [274, 122] width 124 height 11
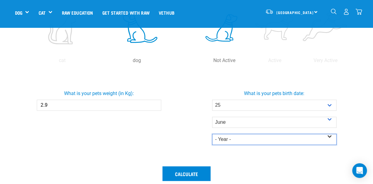
click at [233, 140] on select "- Year - 2025 2024 2023 2022 2021 2020 2019 2018 2017 2016 2015 2014" at bounding box center [274, 139] width 124 height 11
select select "2025"
click at [212, 134] on select "- Year - 2025 2024 2023 2022 2021 2020 2019 2018 2017 2016 2015 2014" at bounding box center [274, 139] width 124 height 11
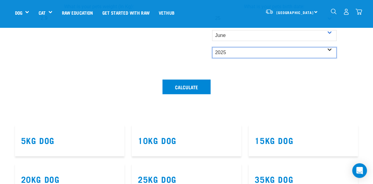
scroll to position [247, 0]
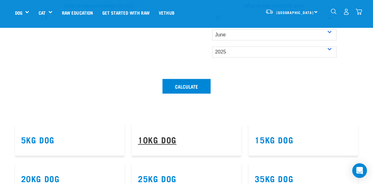
click at [151, 138] on link "10kg Dog" at bounding box center [157, 140] width 39 height 5
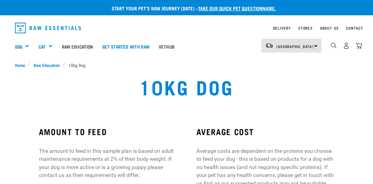
click at [159, 138] on div "AMOUNT TO FEED The amount to feed in this sample plan is based on adult mainten…" at bounding box center [108, 166] width 138 height 79
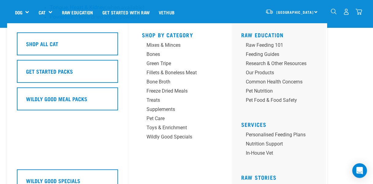
scroll to position [474, 0]
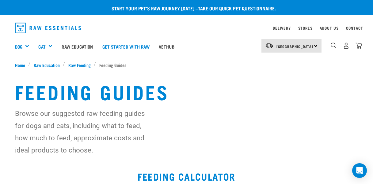
select select "25"
select select "June"
select select "2025"
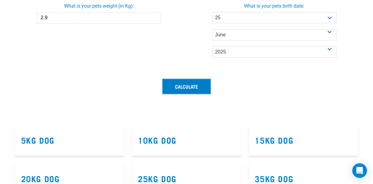
click at [185, 89] on button "Calculate" at bounding box center [186, 86] width 48 height 15
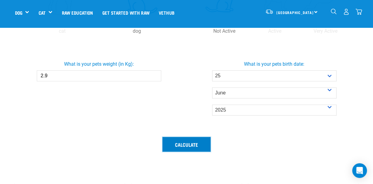
scroll to position [194, 0]
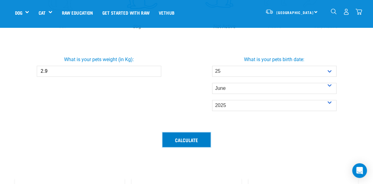
click at [176, 135] on button "Calculate" at bounding box center [186, 140] width 48 height 15
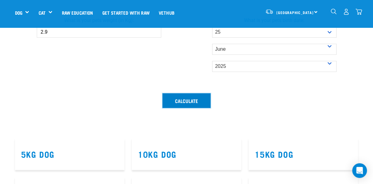
scroll to position [233, 0]
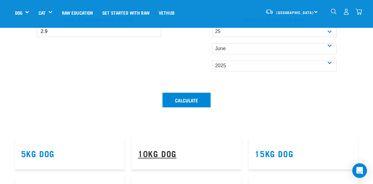
click at [163, 153] on link "10kg Dog" at bounding box center [157, 153] width 39 height 5
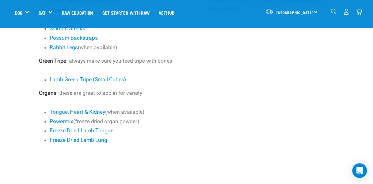
scroll to position [364, 0]
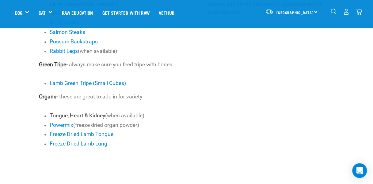
click at [85, 119] on link "Tongue, Heart & Kidney" at bounding box center [77, 116] width 55 height 6
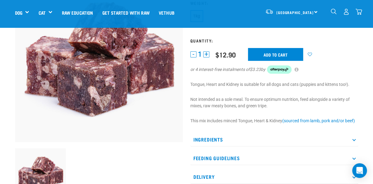
scroll to position [74, 0]
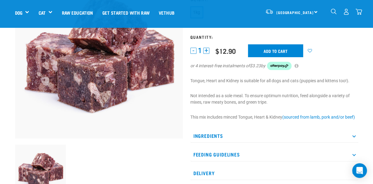
click at [212, 136] on p "Ingredients" at bounding box center [274, 136] width 168 height 14
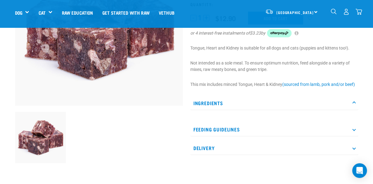
scroll to position [107, 0]
click at [353, 102] on icon at bounding box center [353, 102] width 3 height 3
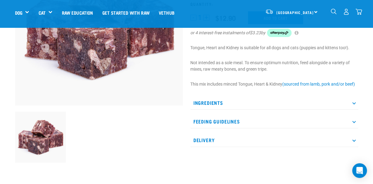
click at [356, 123] on p "Feeding Guidelines" at bounding box center [274, 122] width 168 height 14
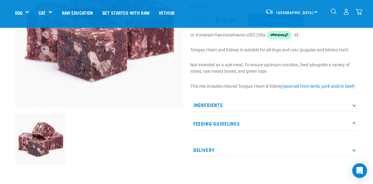
scroll to position [0, 0]
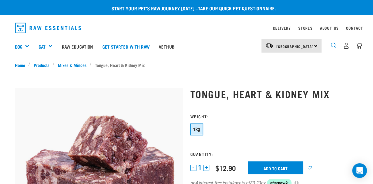
click at [334, 45] on img "dropdown navigation" at bounding box center [333, 46] width 6 height 6
